Goal: Navigation & Orientation: Find specific page/section

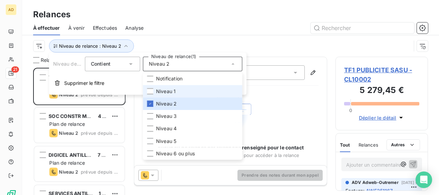
scroll to position [122, 87]
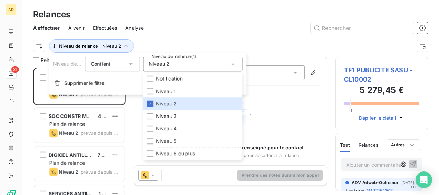
click at [217, 23] on div at bounding box center [290, 27] width 276 height 11
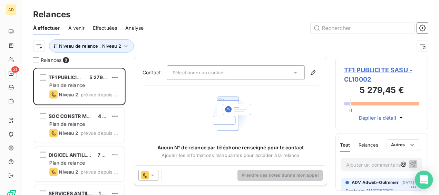
click at [424, 180] on icon "Open Intercom Messenger" at bounding box center [424, 179] width 8 height 9
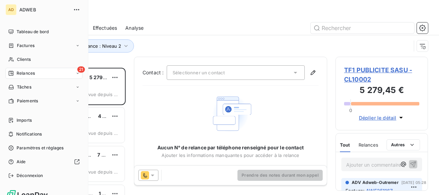
click at [25, 7] on span "ADWEB" at bounding box center [44, 10] width 50 height 6
click at [25, 10] on span "ADWEB" at bounding box center [44, 10] width 50 height 6
click at [28, 33] on span "Tableau de bord" at bounding box center [33, 32] width 32 height 6
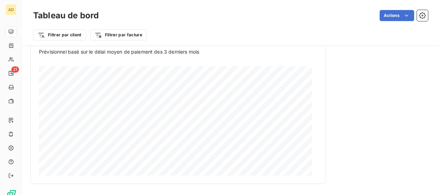
scroll to position [621, 0]
